Goal: Find specific page/section: Find specific page/section

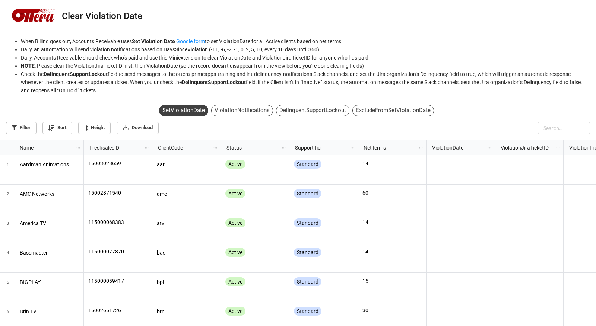
scroll to position [182, 592]
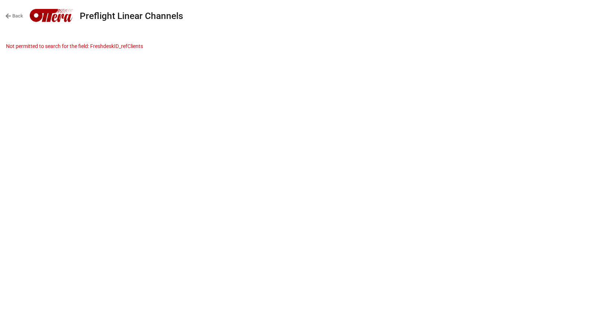
click at [379, 34] on div "Back Preflight Linear Channels" at bounding box center [298, 17] width 596 height 34
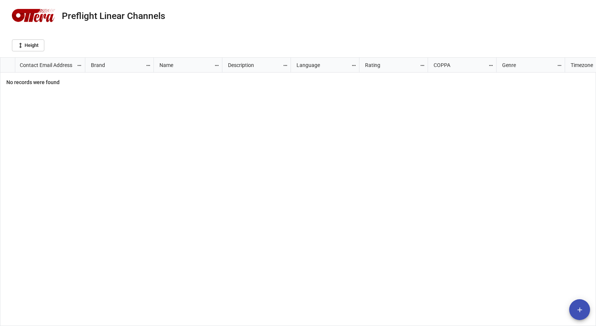
scroll to position [265, 592]
